Goal: Task Accomplishment & Management: Complete application form

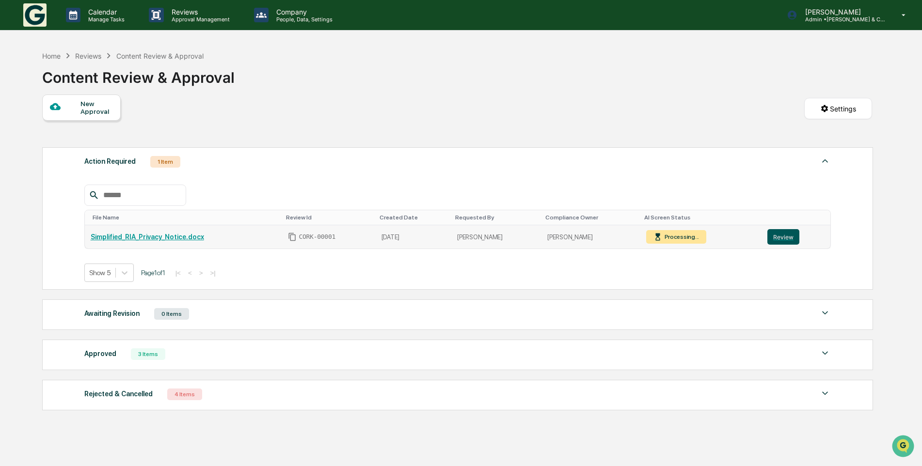
click at [782, 238] on button "Review" at bounding box center [784, 237] width 32 height 16
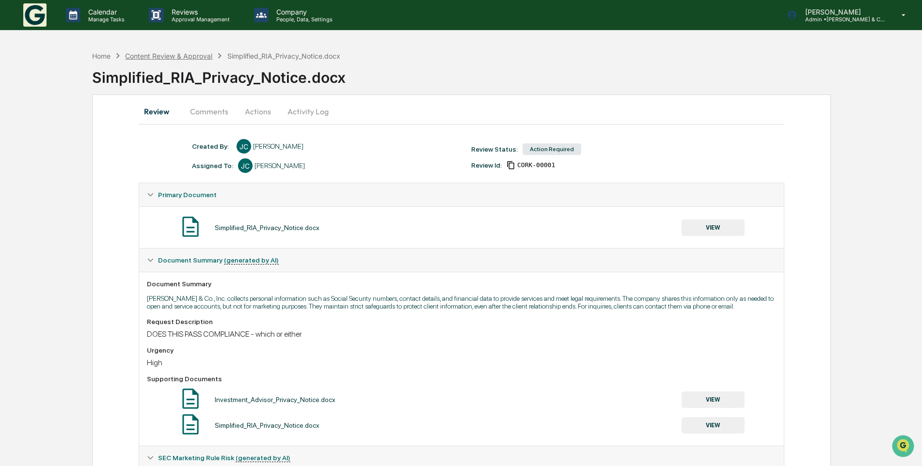
click at [159, 55] on div "Content Review & Approval" at bounding box center [168, 56] width 87 height 8
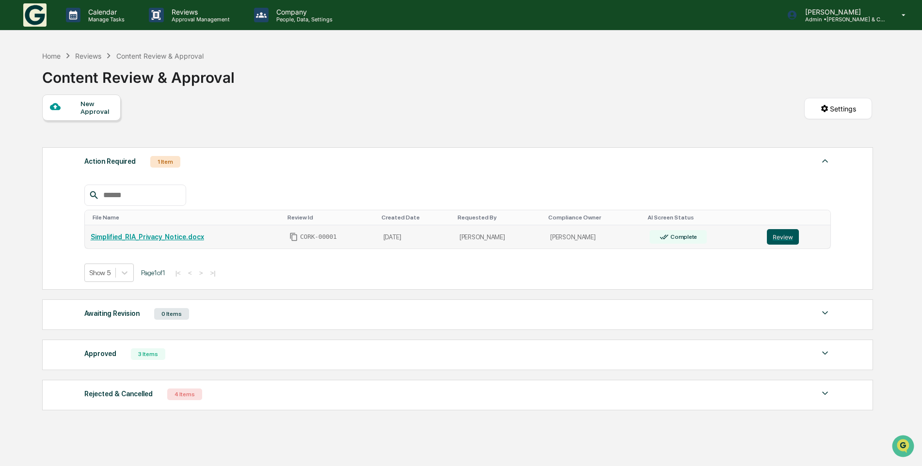
click at [770, 238] on button "Review" at bounding box center [783, 237] width 32 height 16
click at [119, 15] on p "Calendar" at bounding box center [104, 12] width 49 height 8
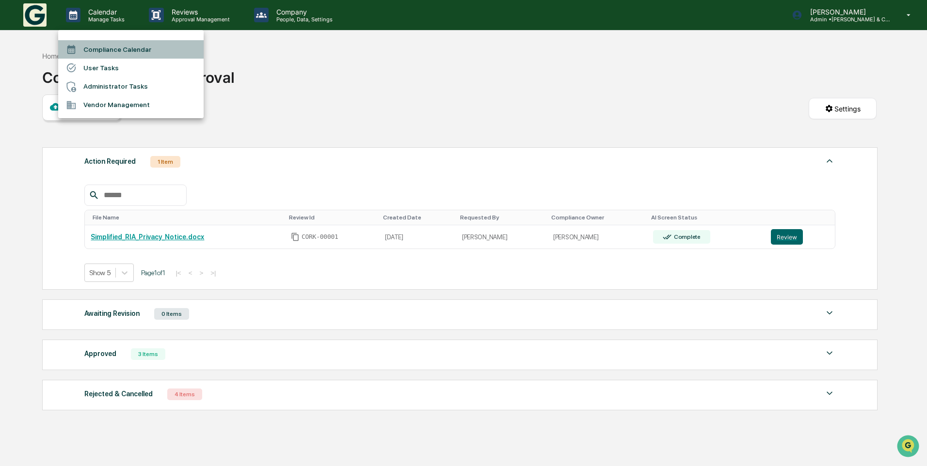
click at [130, 48] on li "Compliance Calendar" at bounding box center [130, 49] width 145 height 18
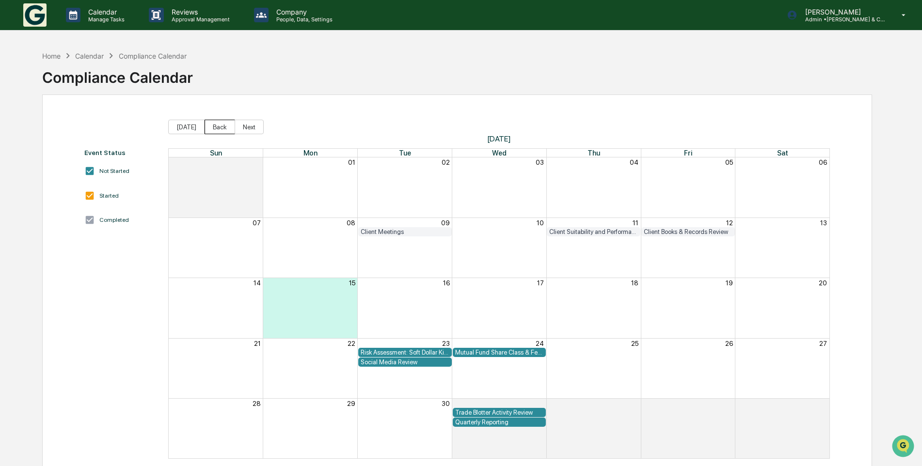
click at [217, 129] on button "Back" at bounding box center [220, 127] width 31 height 15
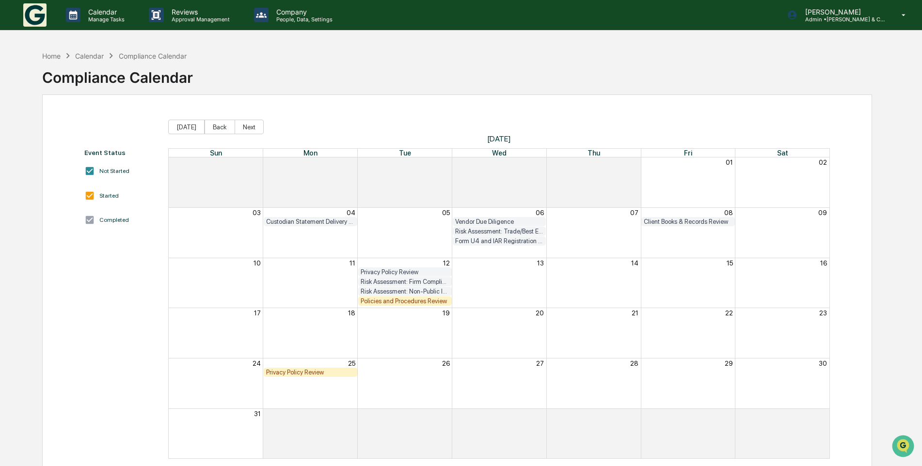
click at [325, 370] on div "Privacy Policy Review" at bounding box center [310, 372] width 89 height 7
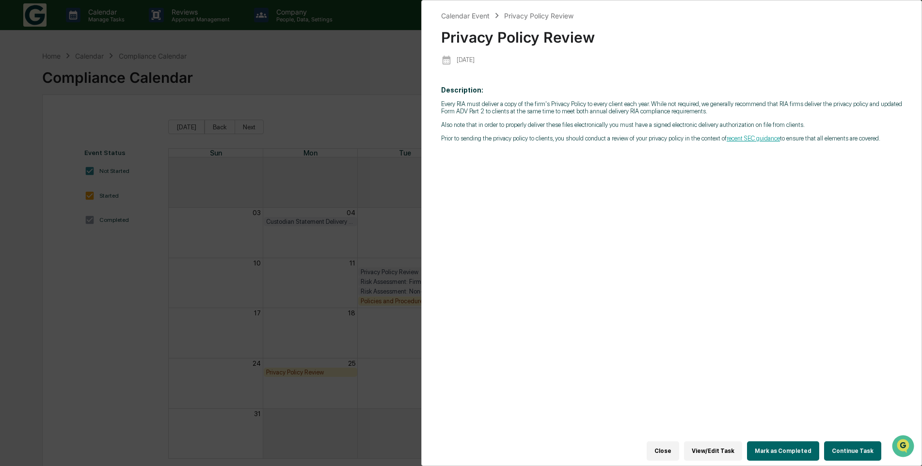
click at [715, 446] on button "View/Edit Task" at bounding box center [713, 451] width 58 height 19
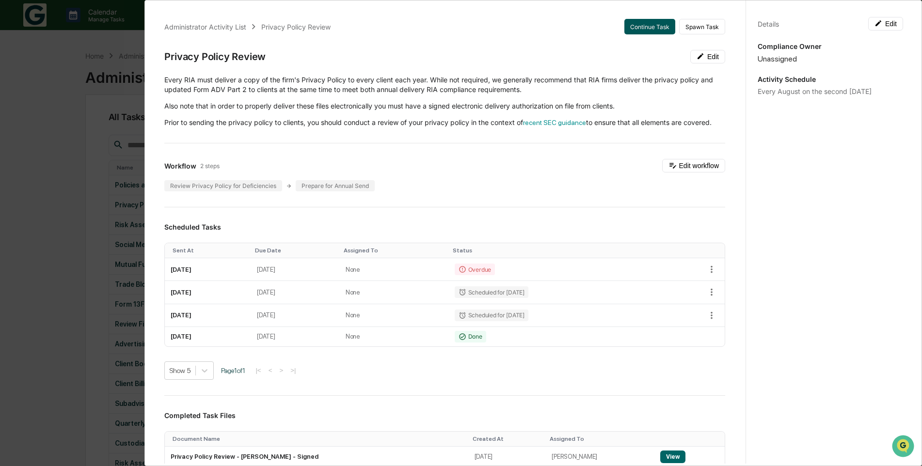
click at [652, 26] on button "Continue Task" at bounding box center [650, 27] width 51 height 16
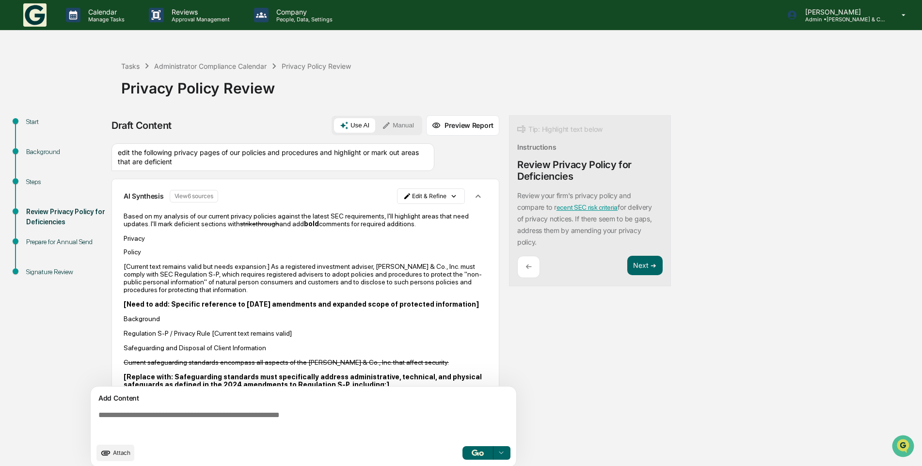
click at [413, 126] on button "Manual" at bounding box center [398, 125] width 44 height 15
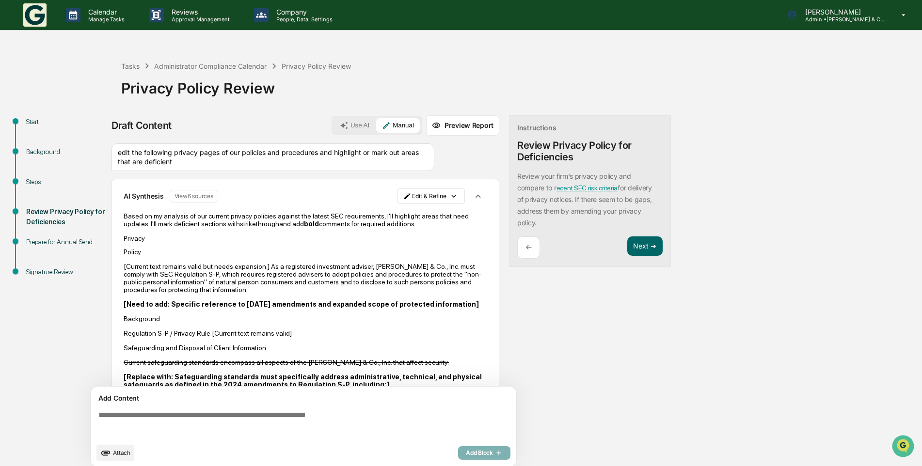
click at [241, 411] on textarea at bounding box center [306, 424] width 422 height 35
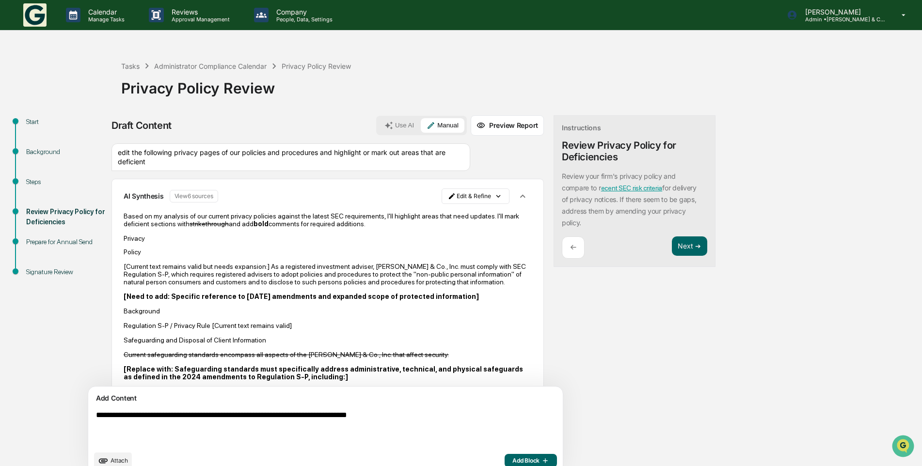
click at [141, 419] on textarea "**********" at bounding box center [303, 428] width 422 height 43
type textarea "**********"
click at [123, 460] on span "Attach" at bounding box center [119, 460] width 17 height 7
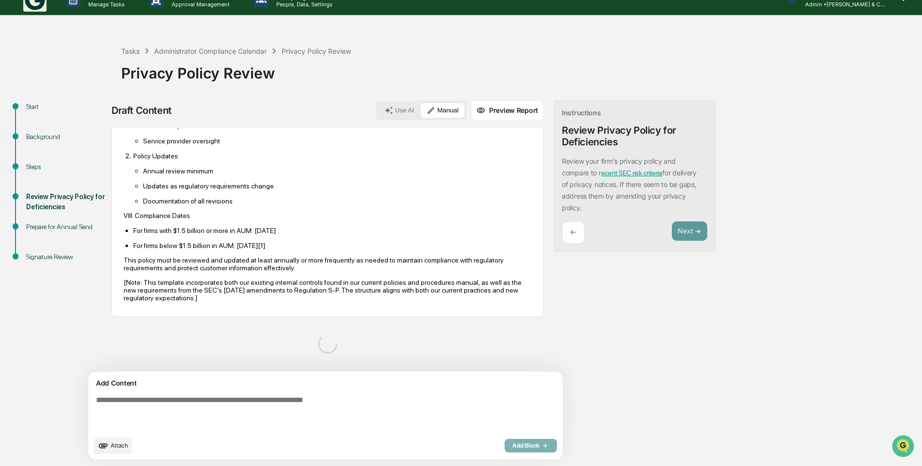
scroll to position [2044, 0]
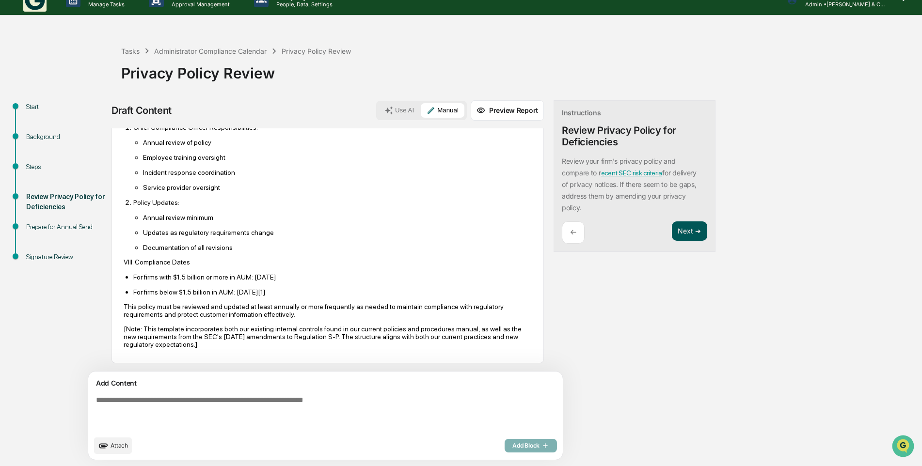
click at [672, 230] on button "Next ➔" at bounding box center [689, 232] width 35 height 20
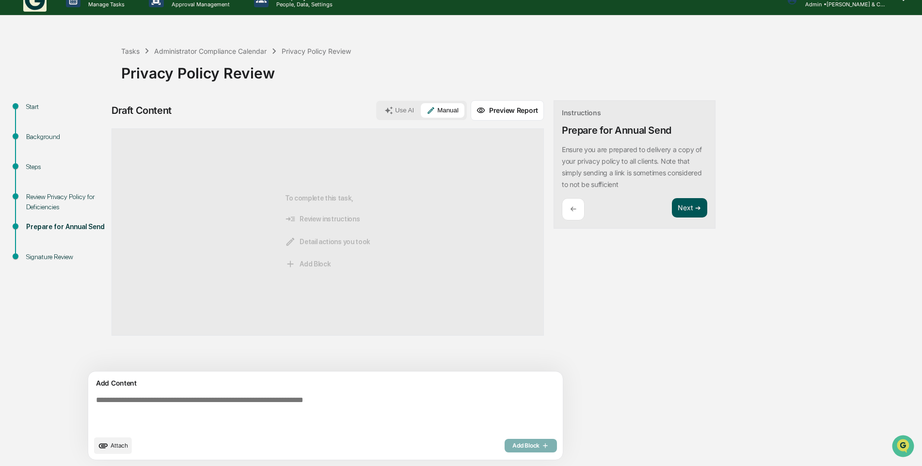
scroll to position [0, 0]
click at [672, 207] on button "Next ➔" at bounding box center [689, 208] width 35 height 20
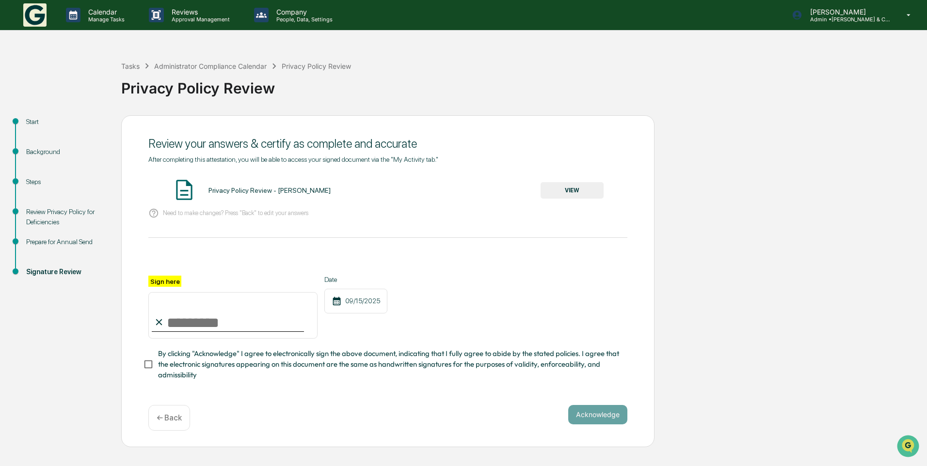
click at [189, 284] on div "Sign here" at bounding box center [232, 307] width 169 height 63
click at [546, 195] on button "VIEW" at bounding box center [572, 190] width 63 height 16
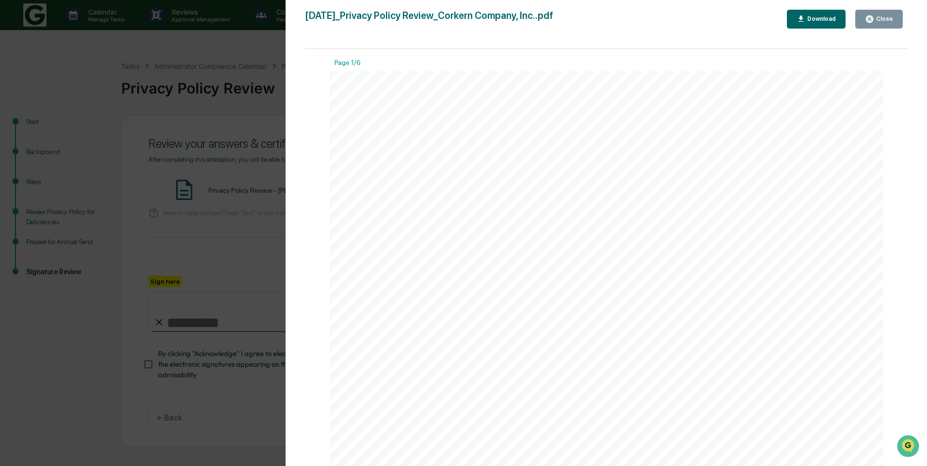
click at [891, 19] on div "Close" at bounding box center [883, 19] width 19 height 7
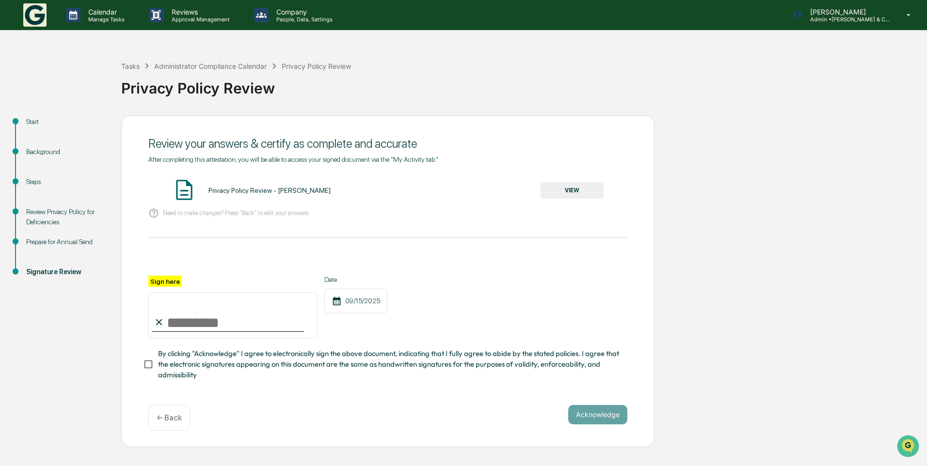
click at [190, 327] on input "Sign here" at bounding box center [232, 315] width 169 height 47
type input "**********"
click at [581, 418] on button "Acknowledge" at bounding box center [597, 414] width 59 height 19
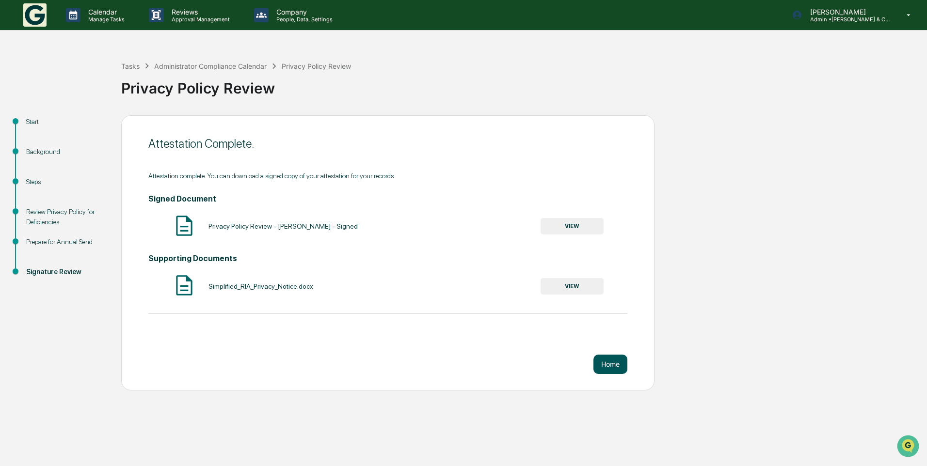
click at [608, 366] on button "Home" at bounding box center [611, 364] width 34 height 19
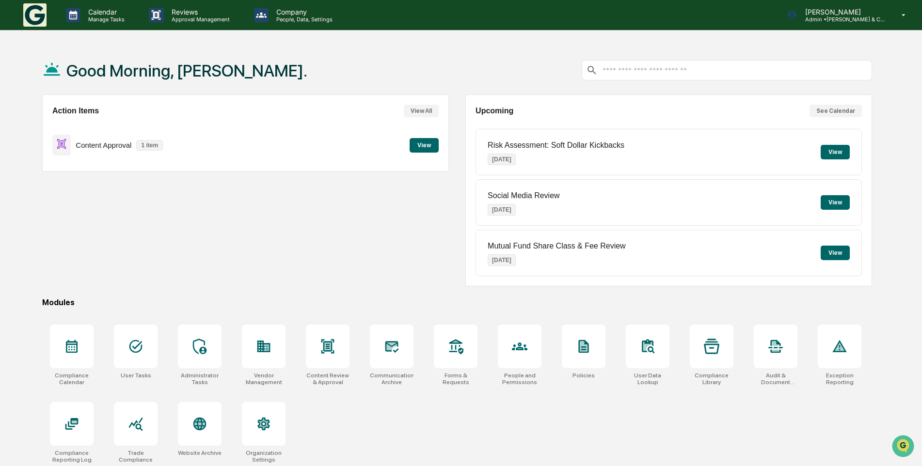
click at [423, 148] on button "View" at bounding box center [424, 145] width 29 height 15
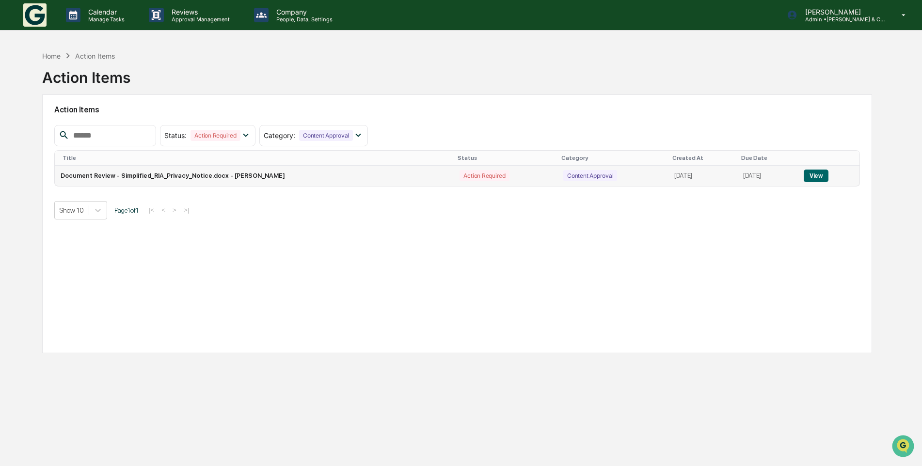
click at [813, 173] on button "View" at bounding box center [816, 176] width 25 height 13
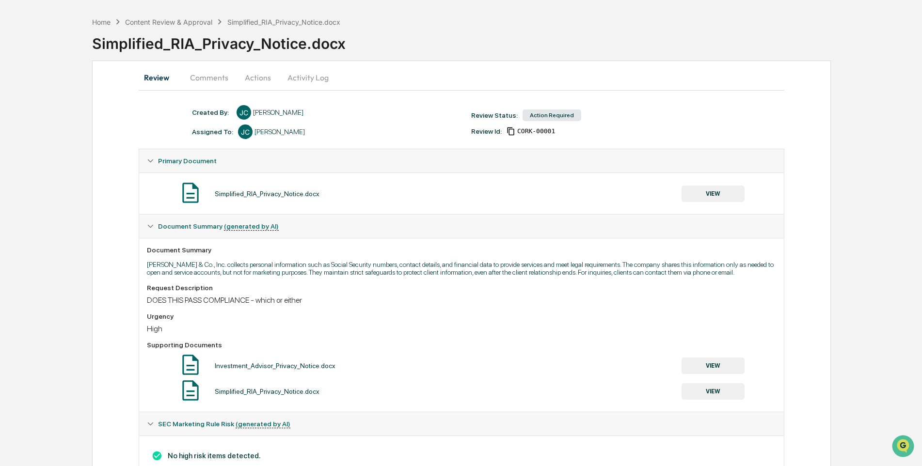
scroll to position [69, 0]
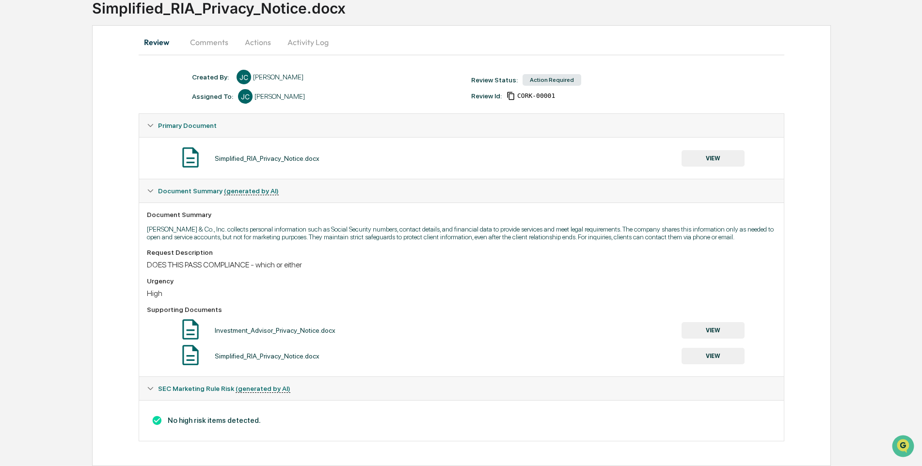
click at [719, 162] on button "VIEW" at bounding box center [713, 158] width 63 height 16
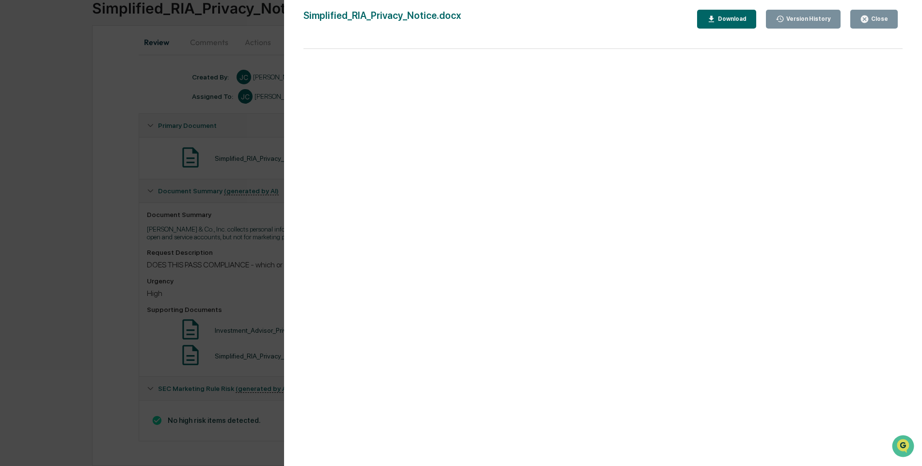
click at [875, 19] on div "Close" at bounding box center [878, 19] width 19 height 7
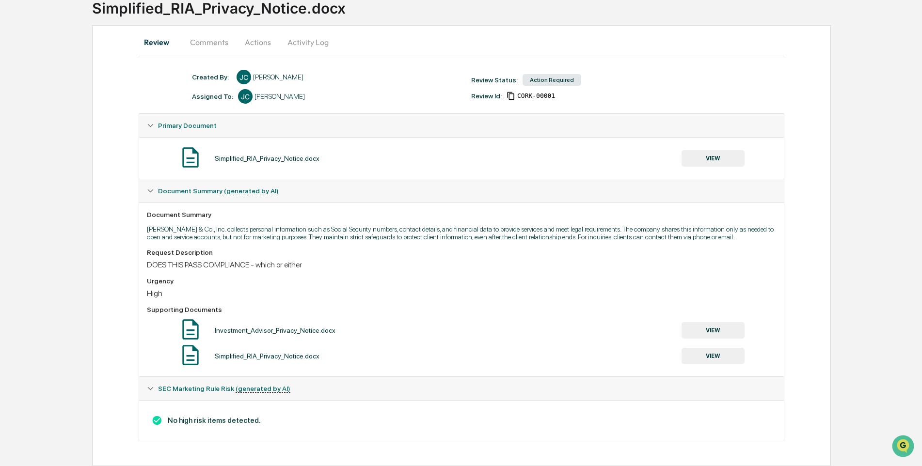
click at [709, 329] on button "VIEW" at bounding box center [713, 330] width 63 height 16
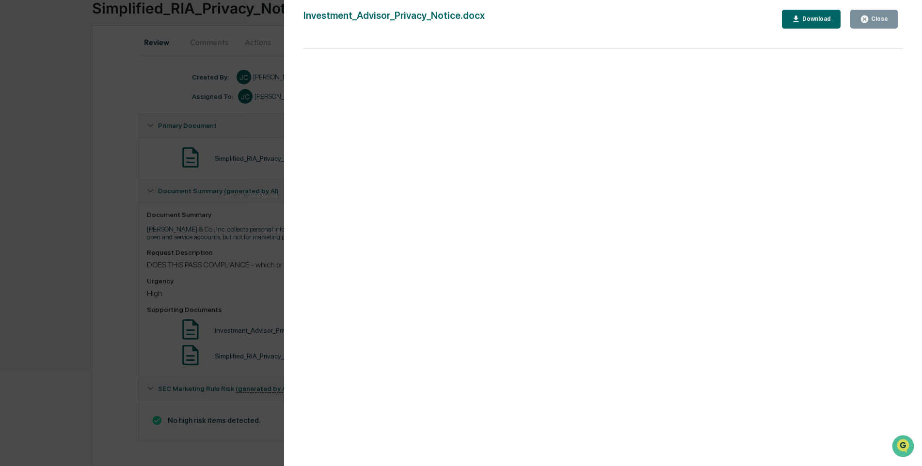
click at [873, 19] on div "Close" at bounding box center [878, 19] width 19 height 7
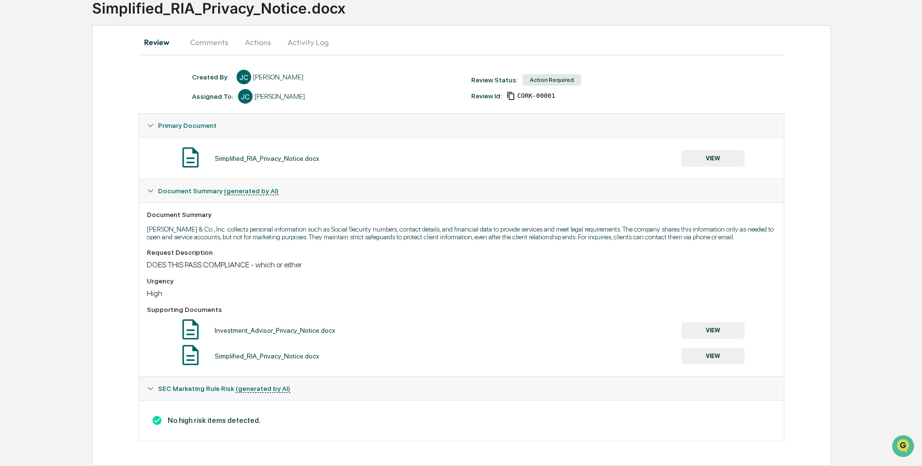
click at [715, 351] on button "VIEW" at bounding box center [713, 356] width 63 height 16
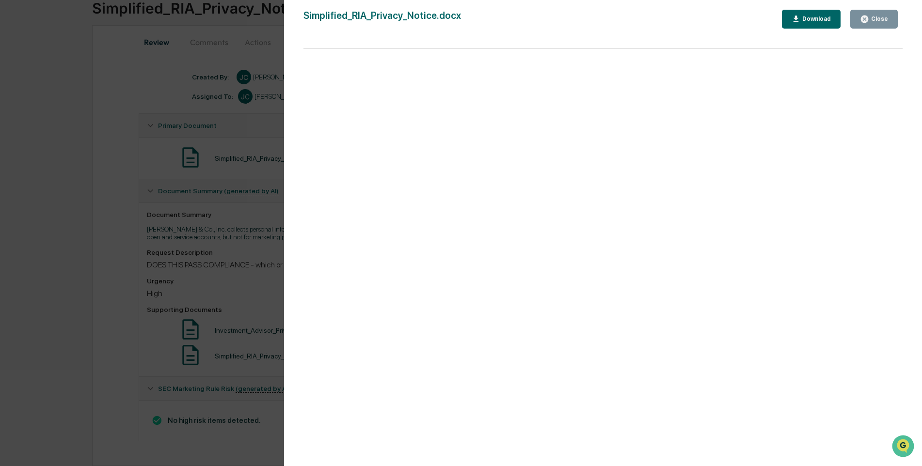
click at [868, 16] on icon "button" at bounding box center [864, 19] width 7 height 7
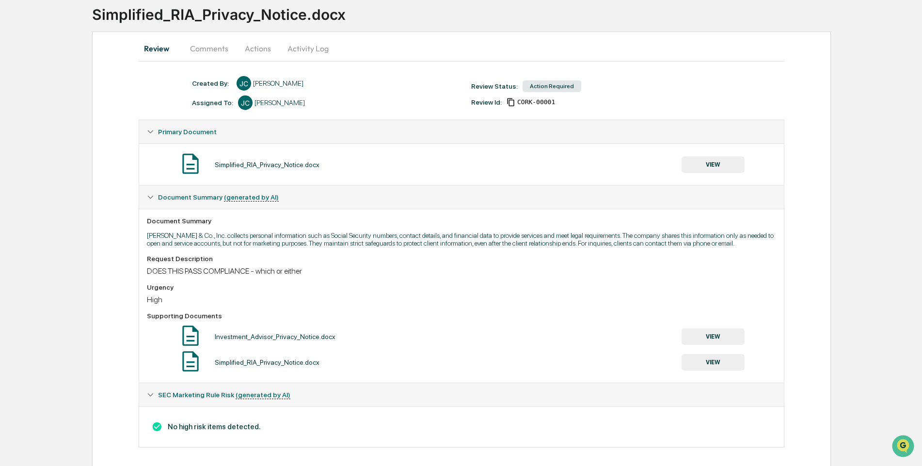
scroll to position [69, 0]
